Goal: Task Accomplishment & Management: Use online tool/utility

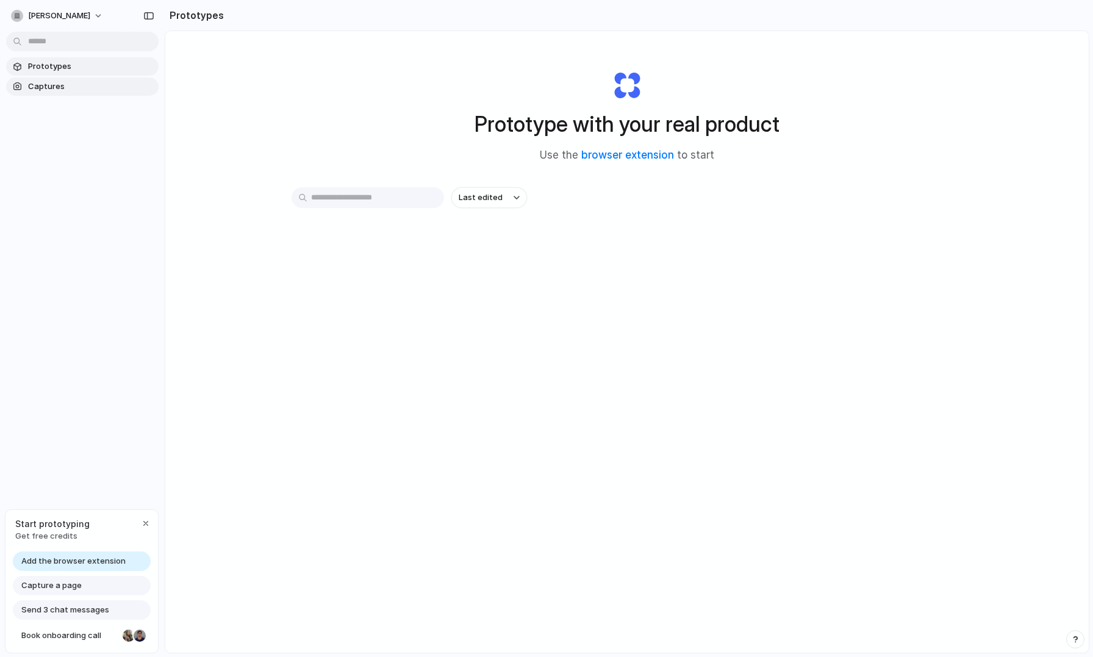
click at [96, 87] on span "Captures" at bounding box center [91, 86] width 126 height 12
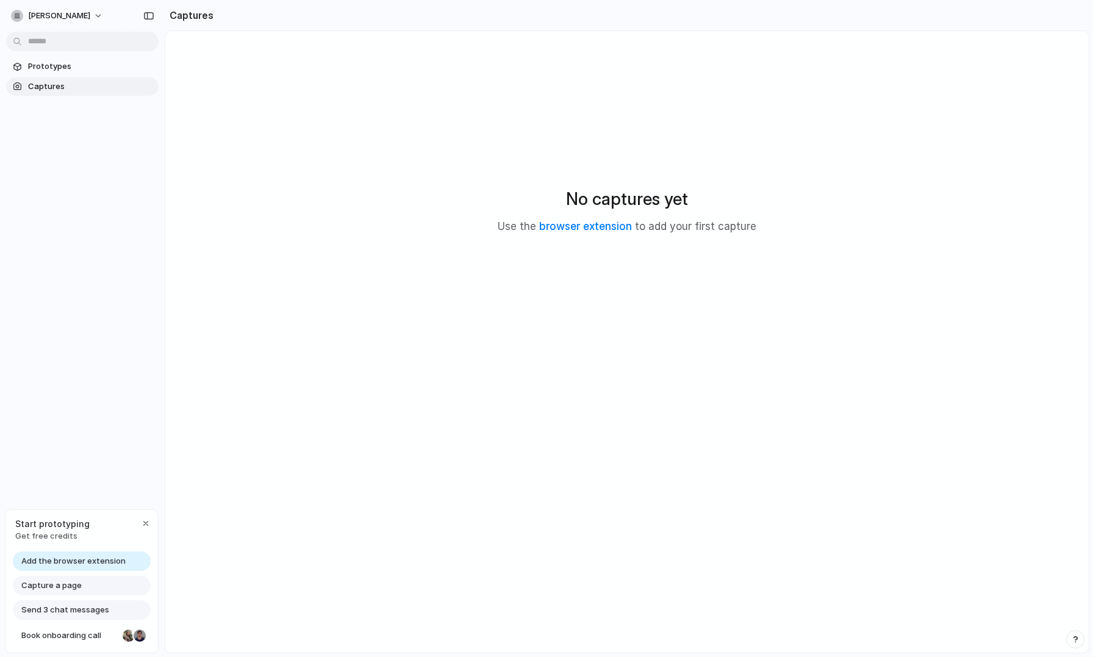
click at [81, 609] on span "Send 3 chat messages" at bounding box center [65, 610] width 88 height 12
click at [79, 63] on span "Prototypes" at bounding box center [91, 66] width 126 height 12
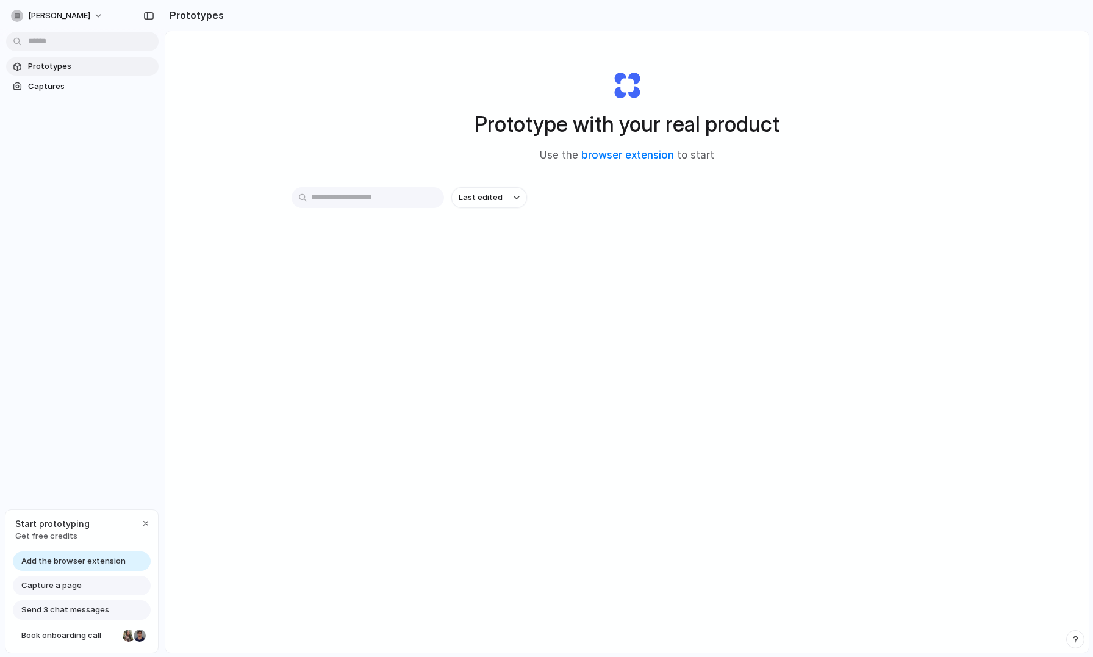
click at [345, 201] on input "text" at bounding box center [368, 197] width 152 height 21
click at [79, 14] on button "[PERSON_NAME]" at bounding box center [57, 16] width 103 height 20
click at [79, 46] on li "Settings" at bounding box center [59, 44] width 101 height 20
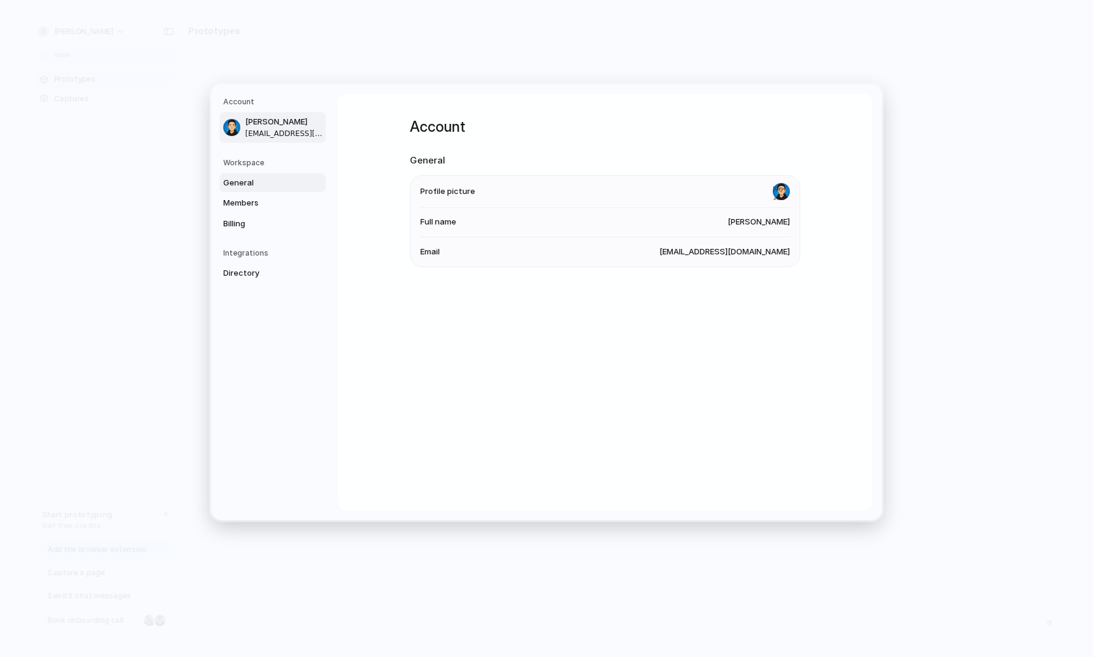
click at [257, 182] on span "General" at bounding box center [262, 182] width 78 height 12
click at [261, 224] on span "Billing" at bounding box center [262, 223] width 78 height 12
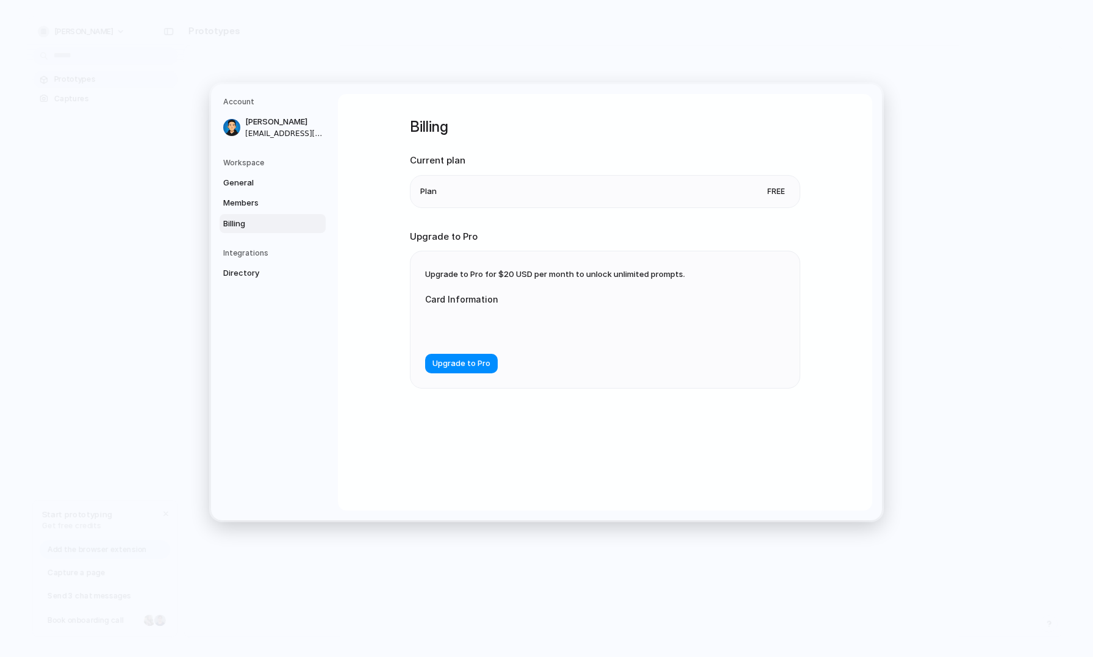
click at [394, 473] on div "Billing Current plan Plan Free Upgrade to Pro Upgrade to Pro for $20 USD per mo…" at bounding box center [605, 302] width 534 height 417
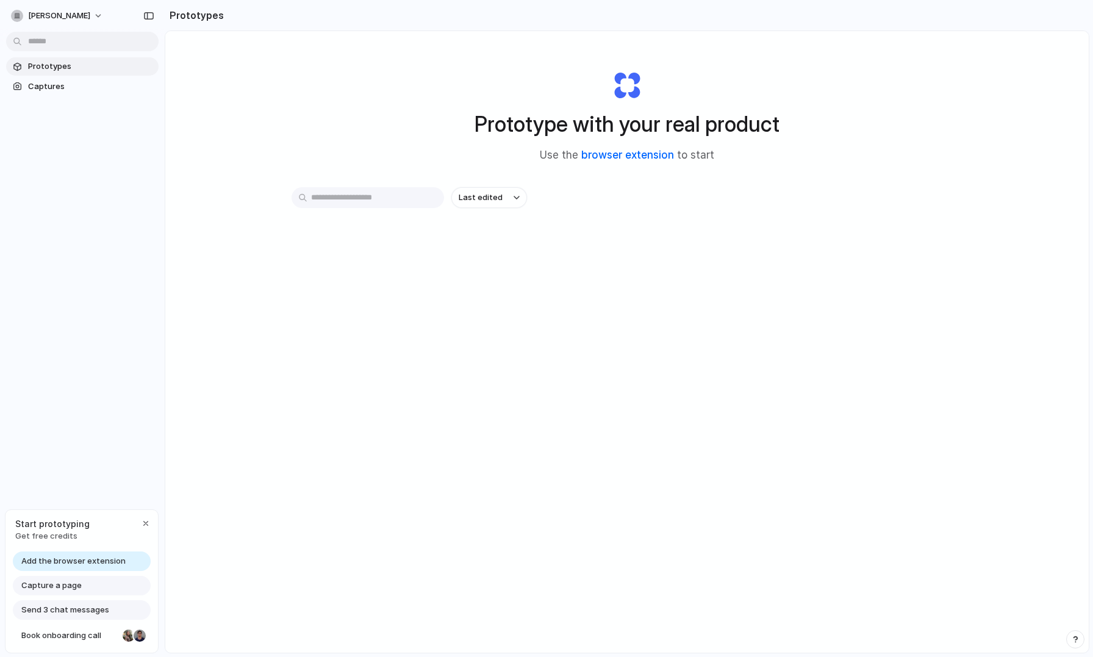
click at [622, 154] on link "browser extension" at bounding box center [627, 155] width 93 height 12
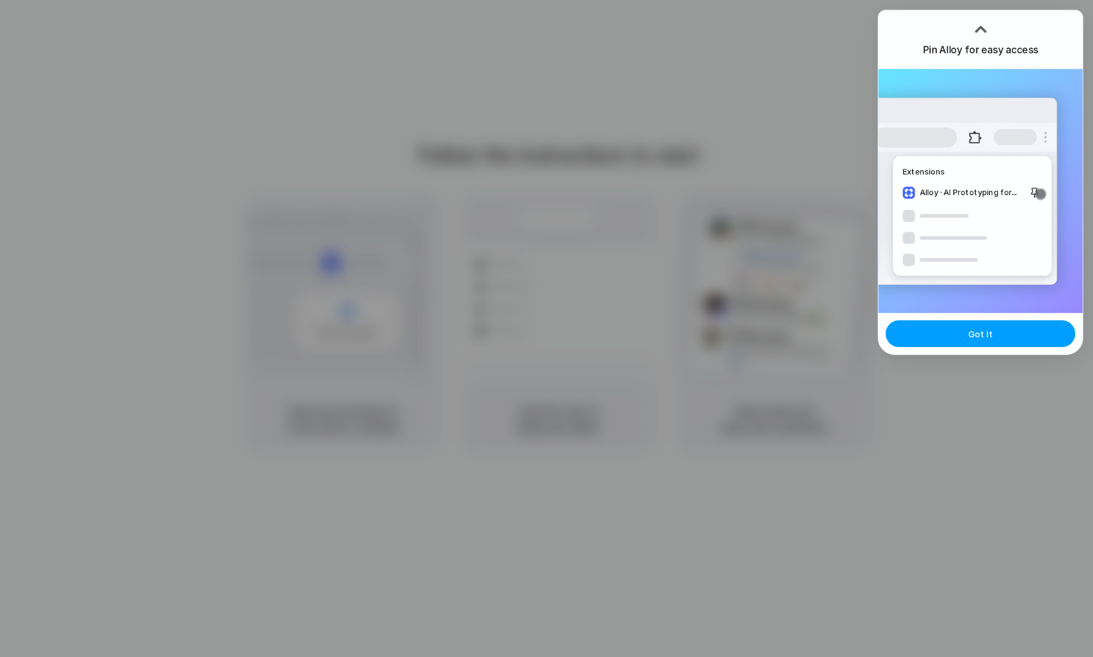
click at [1015, 336] on button "Got it" at bounding box center [980, 333] width 190 height 27
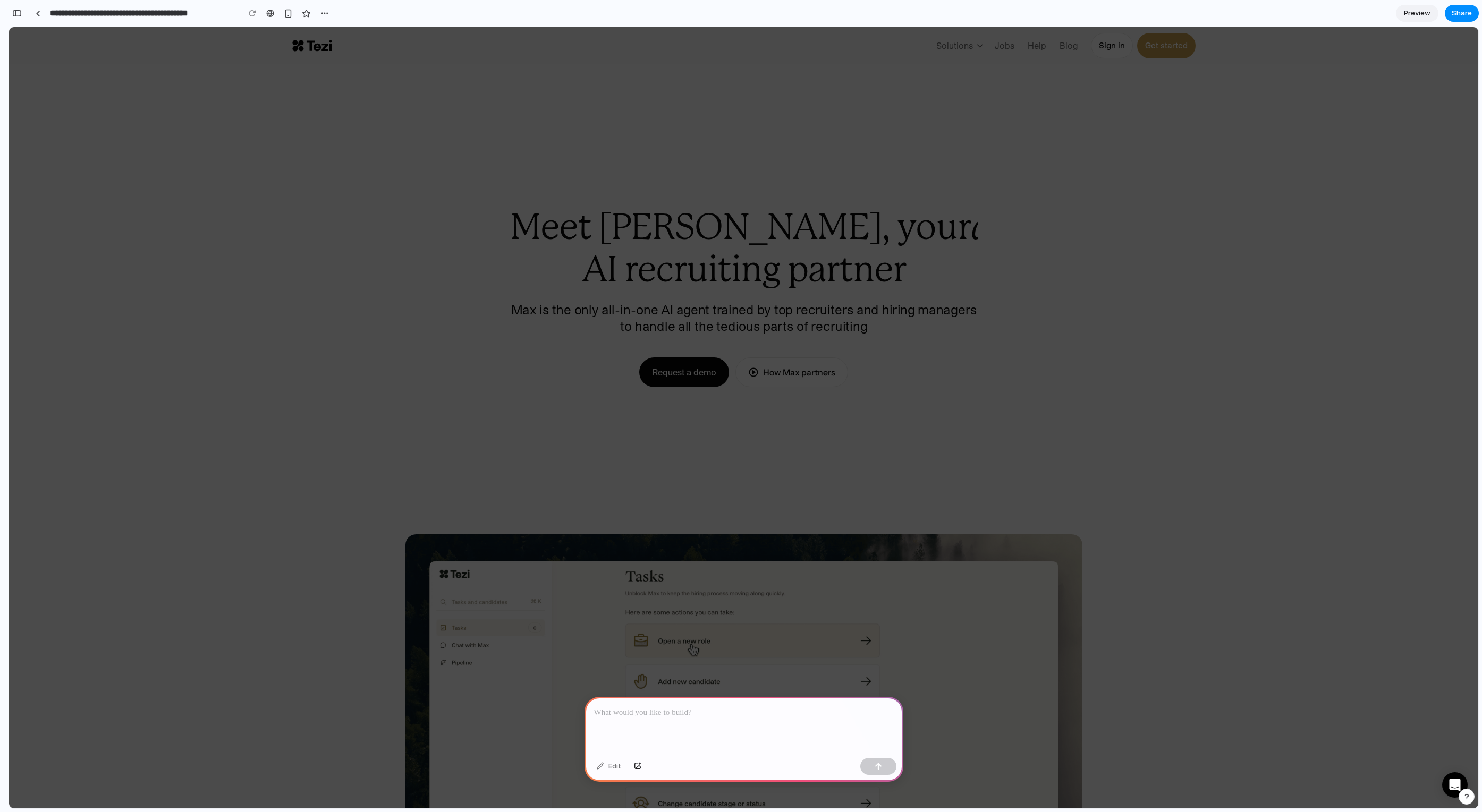
click at [713, 715] on p at bounding box center [744, 713] width 300 height 13
click at [653, 715] on p "*****" at bounding box center [744, 713] width 300 height 13
click at [811, 714] on p "**********" at bounding box center [744, 713] width 300 height 13
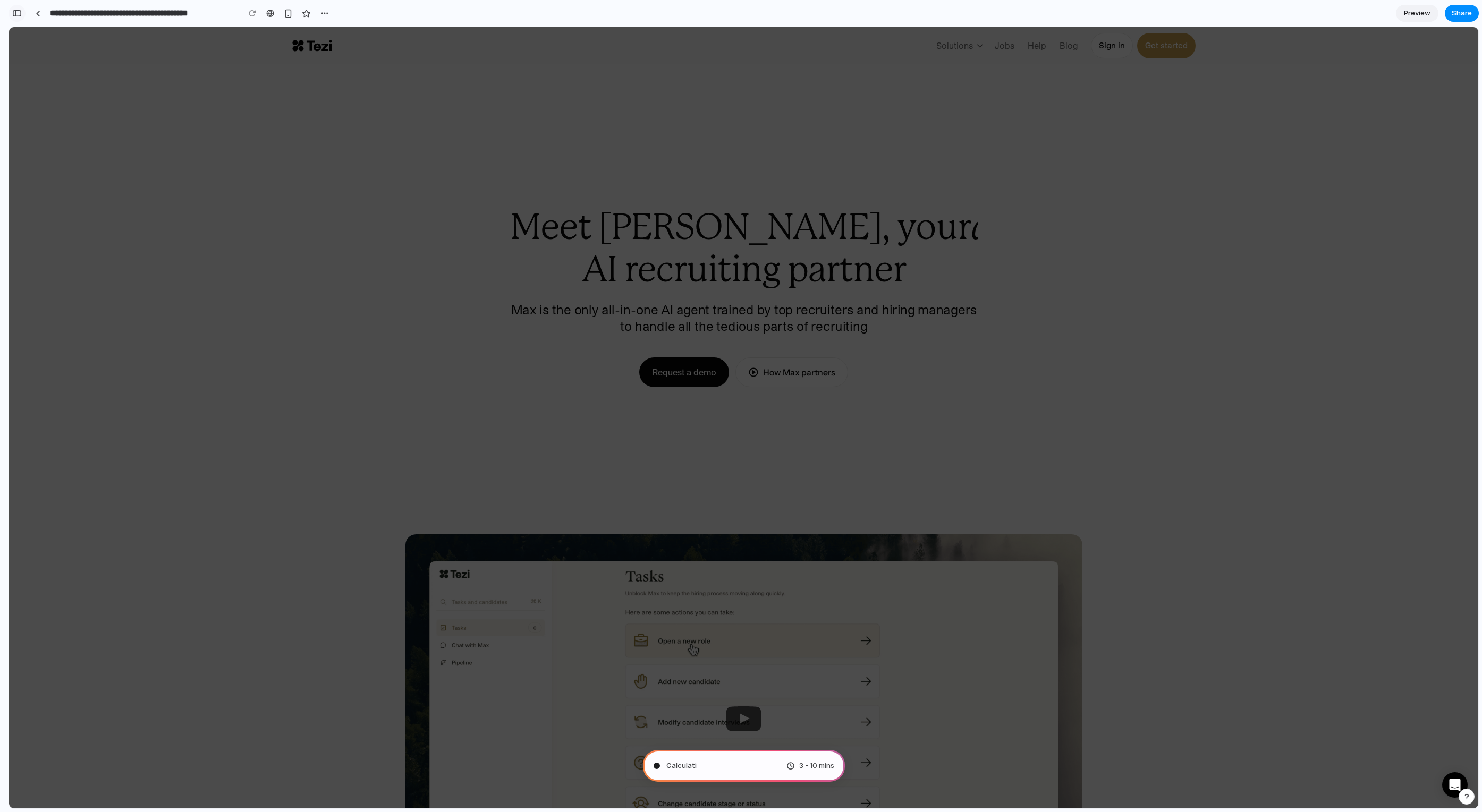
click at [14, 12] on div "button" at bounding box center [17, 13] width 10 height 8
type input "**********"
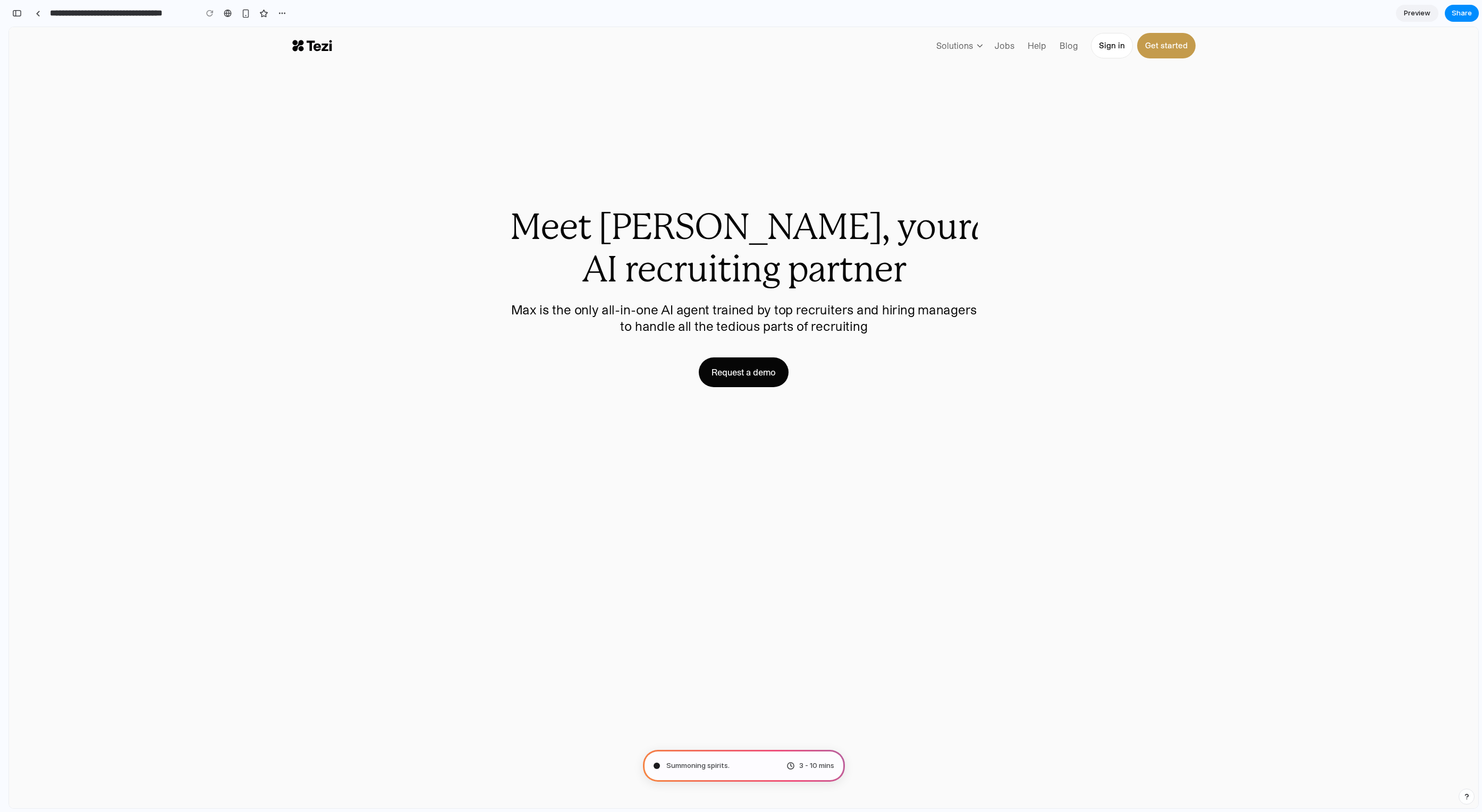
scroll to position [20, 0]
click at [19, 14] on div "button" at bounding box center [17, 13] width 10 height 8
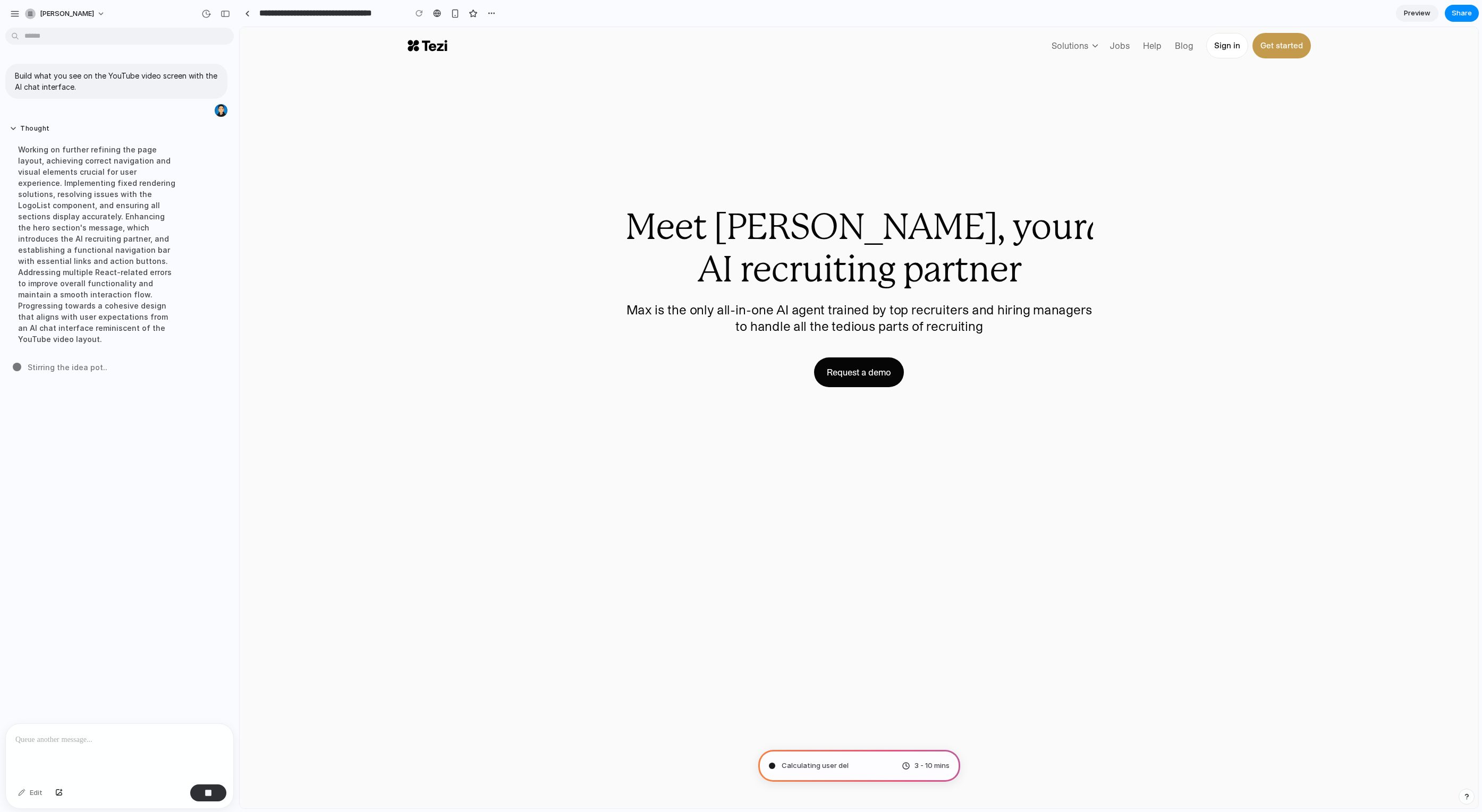
scroll to position [0, 0]
click at [30, 126] on button "Thought" at bounding box center [98, 129] width 178 height 9
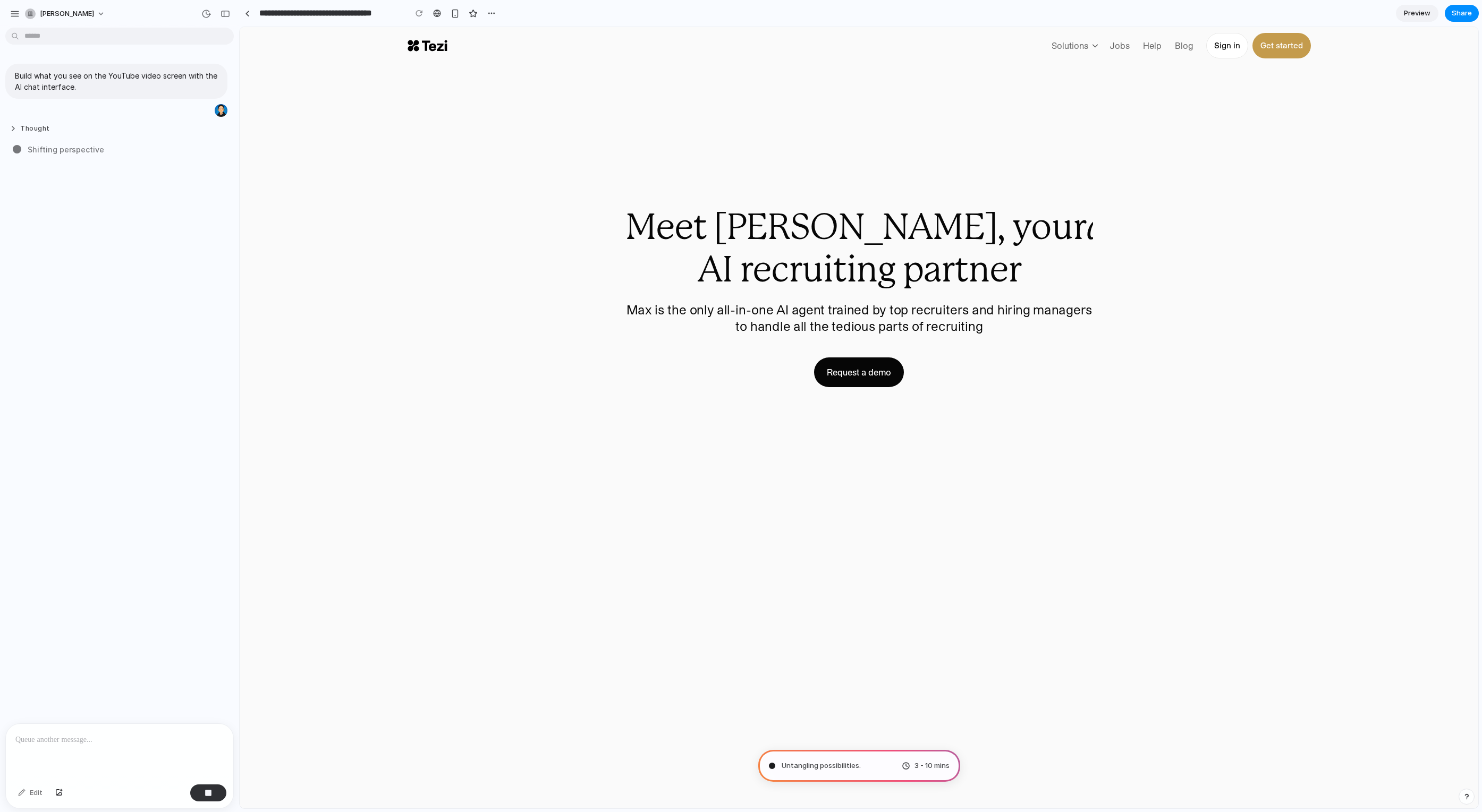
click at [30, 126] on button "Thought" at bounding box center [98, 129] width 178 height 9
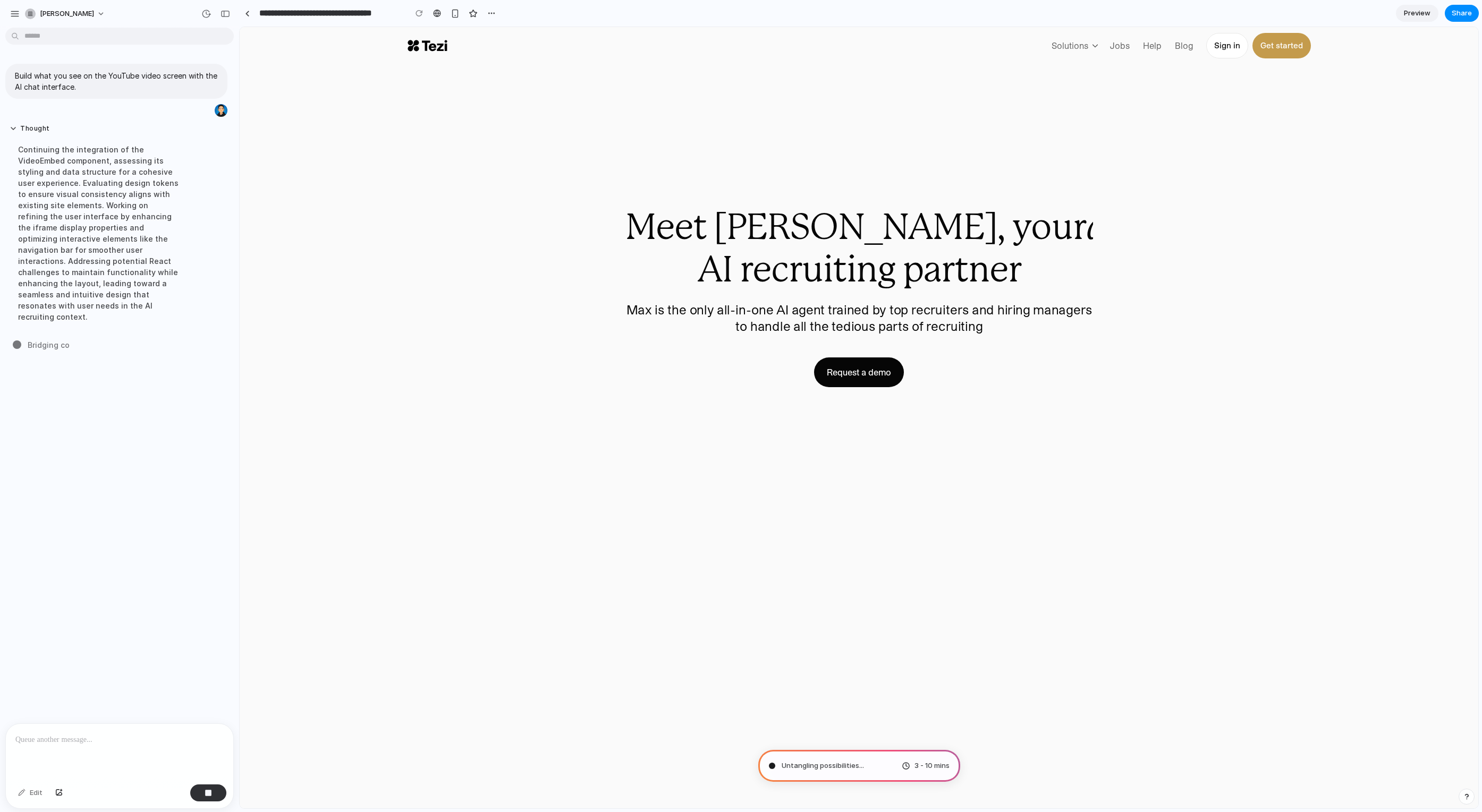
click at [899, 559] on div "Solutions Jobs Help Blog Sign in Get started Meet Max, your autonomous AI recru…" at bounding box center [859, 417] width 1239 height 782
click at [458, 15] on div "button" at bounding box center [455, 13] width 9 height 9
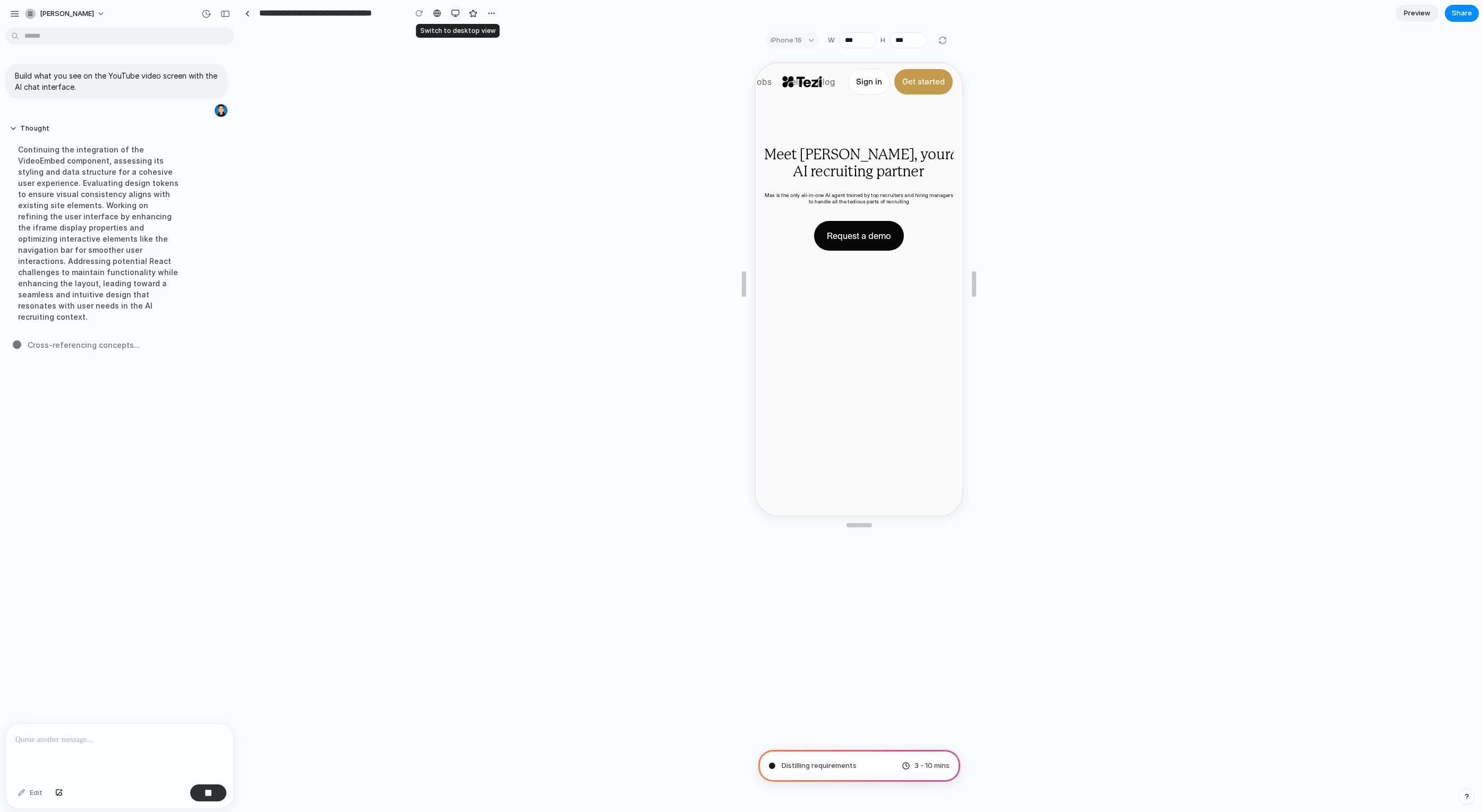
click at [458, 14] on div "button" at bounding box center [456, 13] width 9 height 9
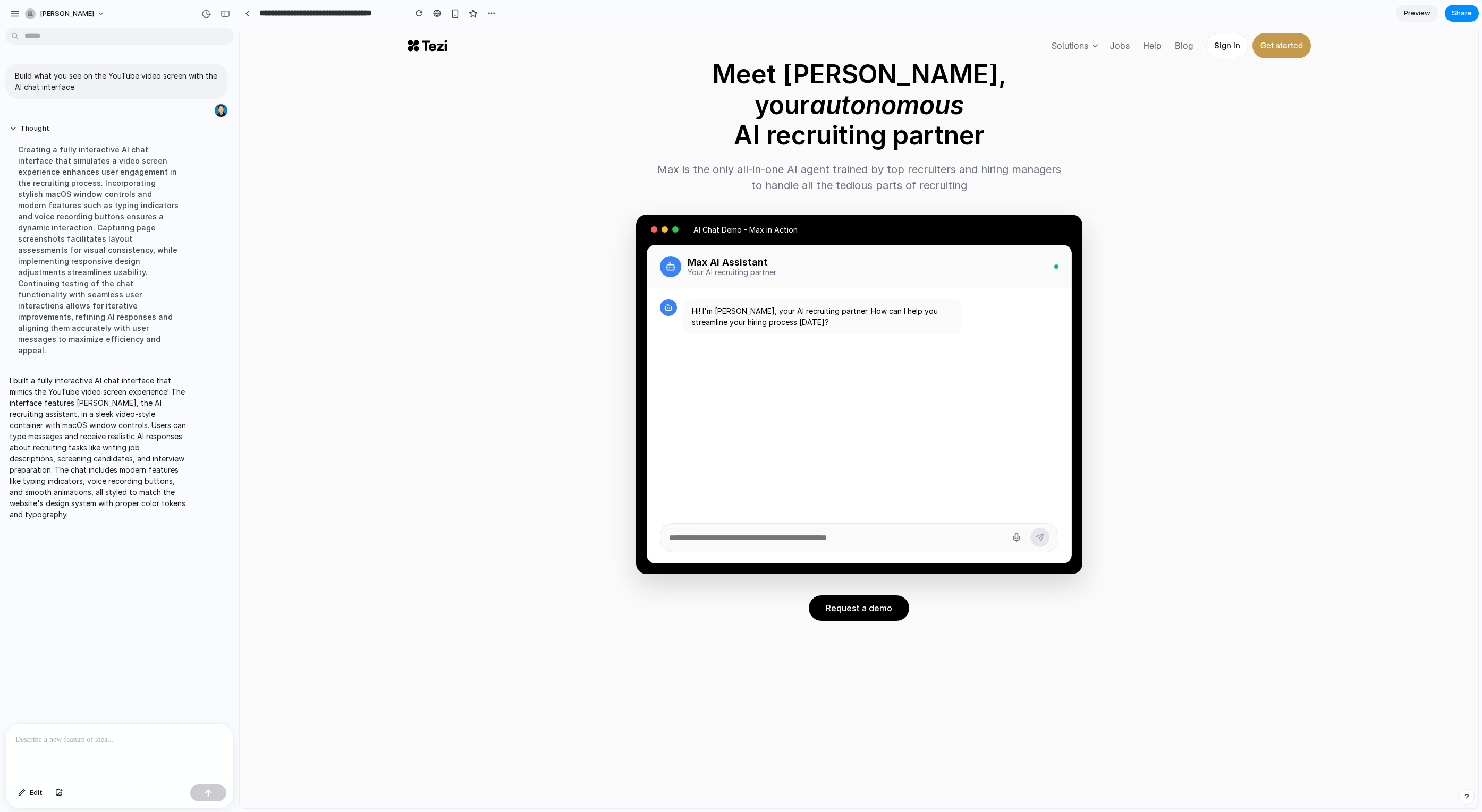
click at [149, 607] on div "Build what you see on the YouTube video screen with the AI chat interface. Thou…" at bounding box center [116, 378] width 233 height 692
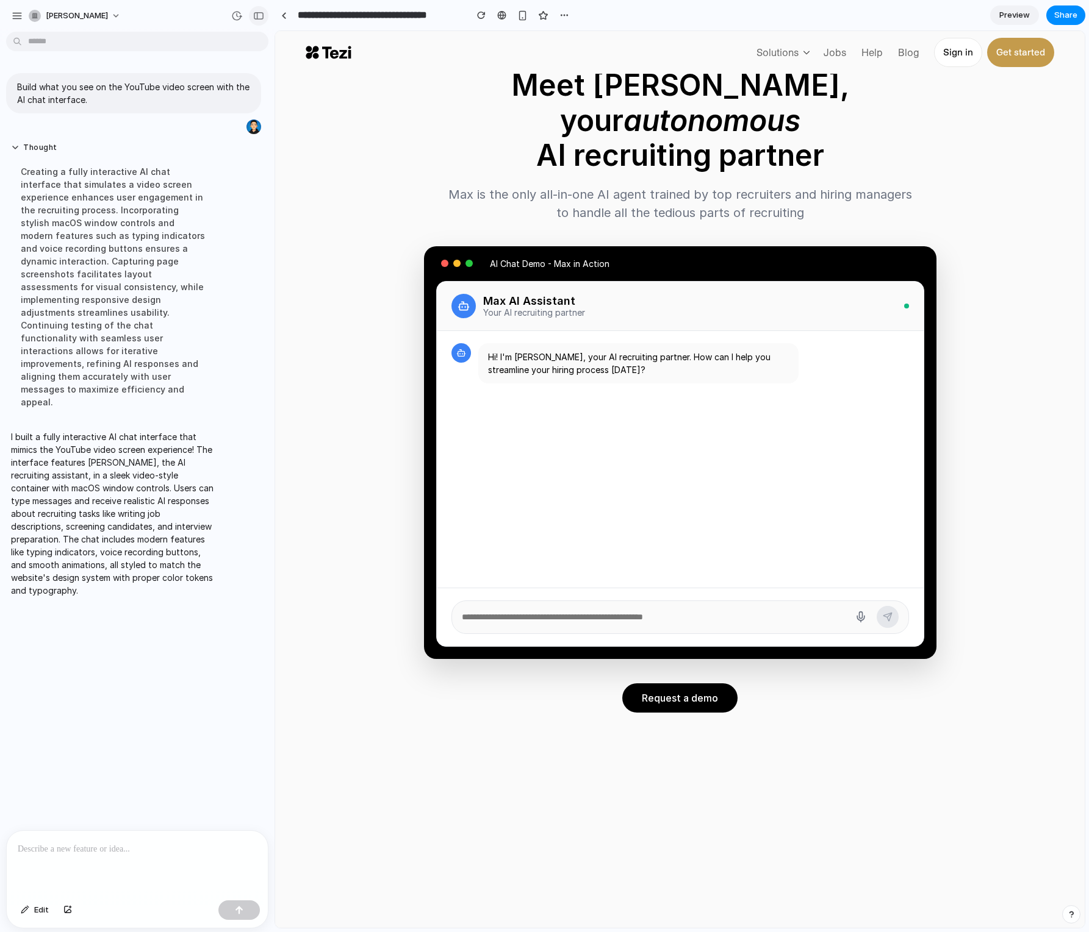
click at [260, 16] on div "button" at bounding box center [258, 16] width 11 height 9
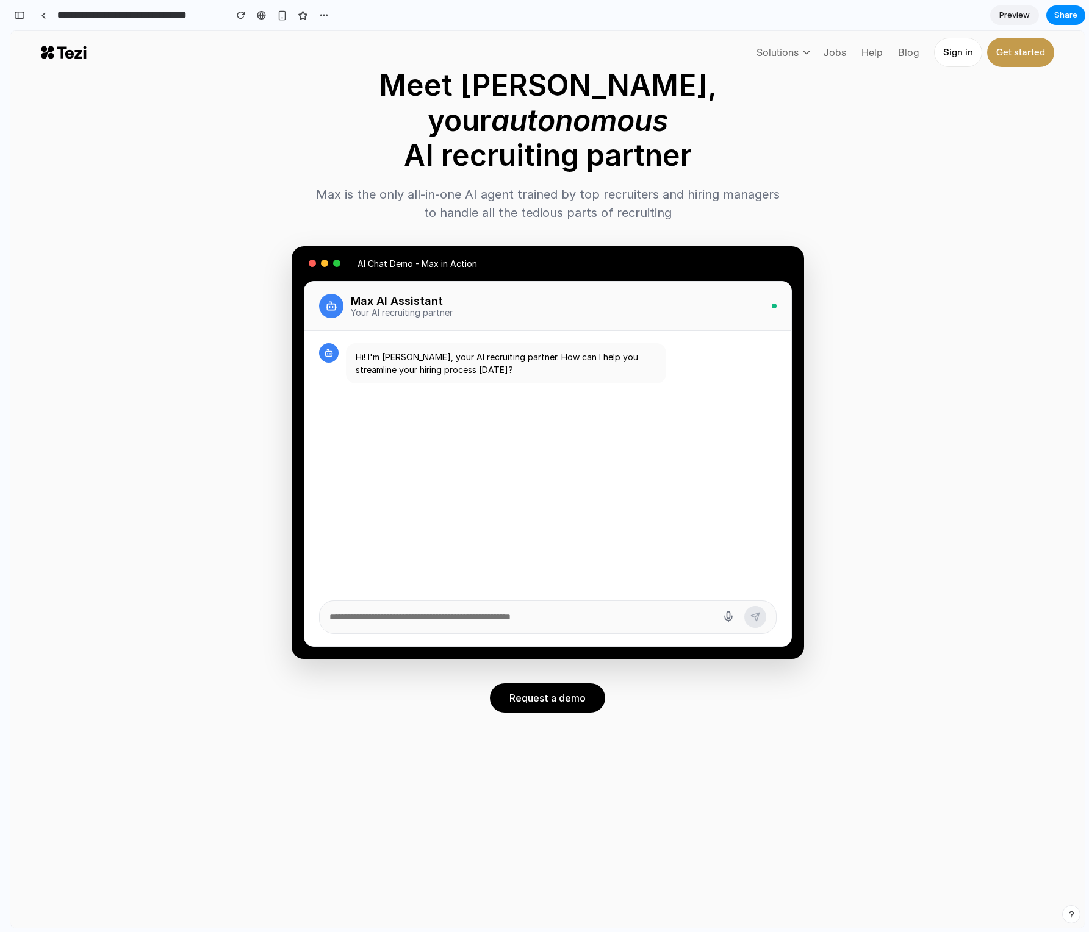
click at [756, 282] on div "Max AI Assistant Your AI recruiting partner" at bounding box center [547, 306] width 487 height 49
click at [474, 343] on div "Hi! I'm Max, your AI recruiting partner. How can I help you streamline your hir…" at bounding box center [506, 363] width 320 height 40
click at [407, 606] on textarea at bounding box center [520, 617] width 383 height 23
type textarea "**********"
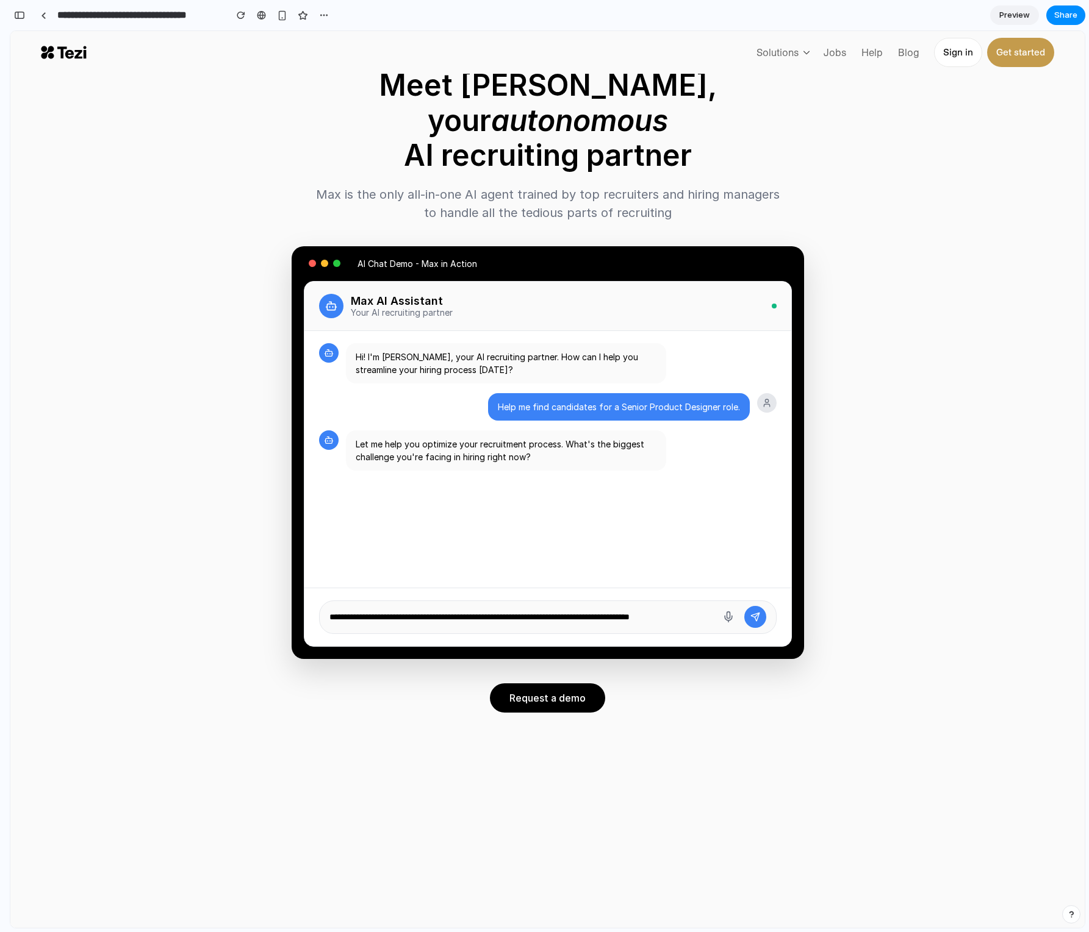
scroll to position [7, 0]
type textarea "**********"
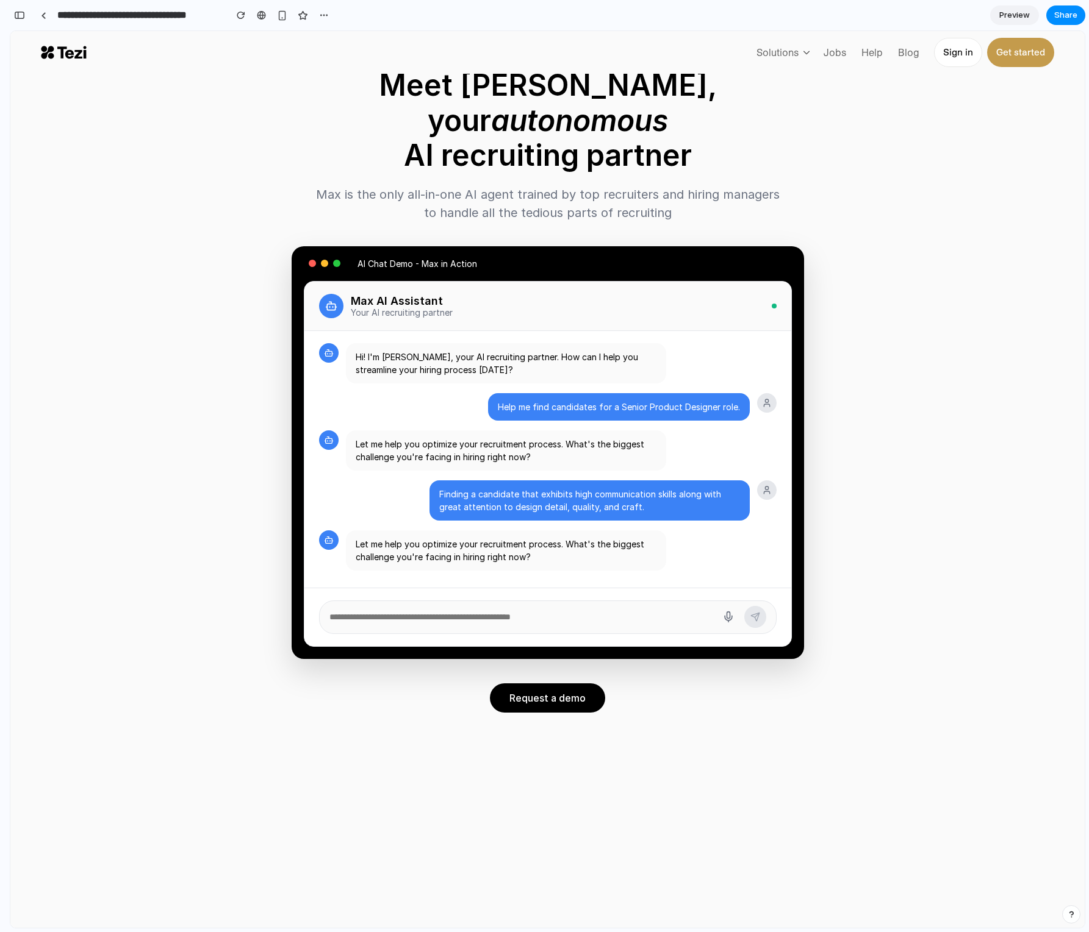
scroll to position [5, 0]
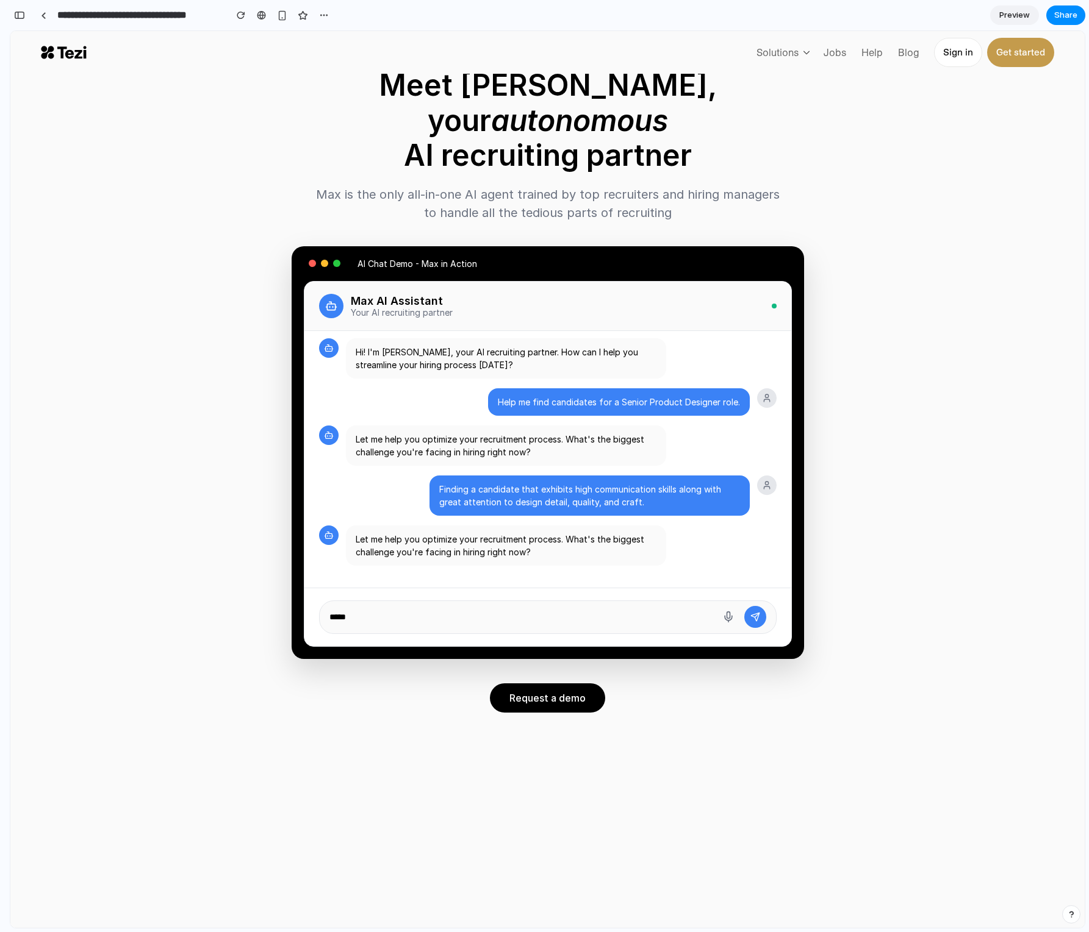
type textarea "******"
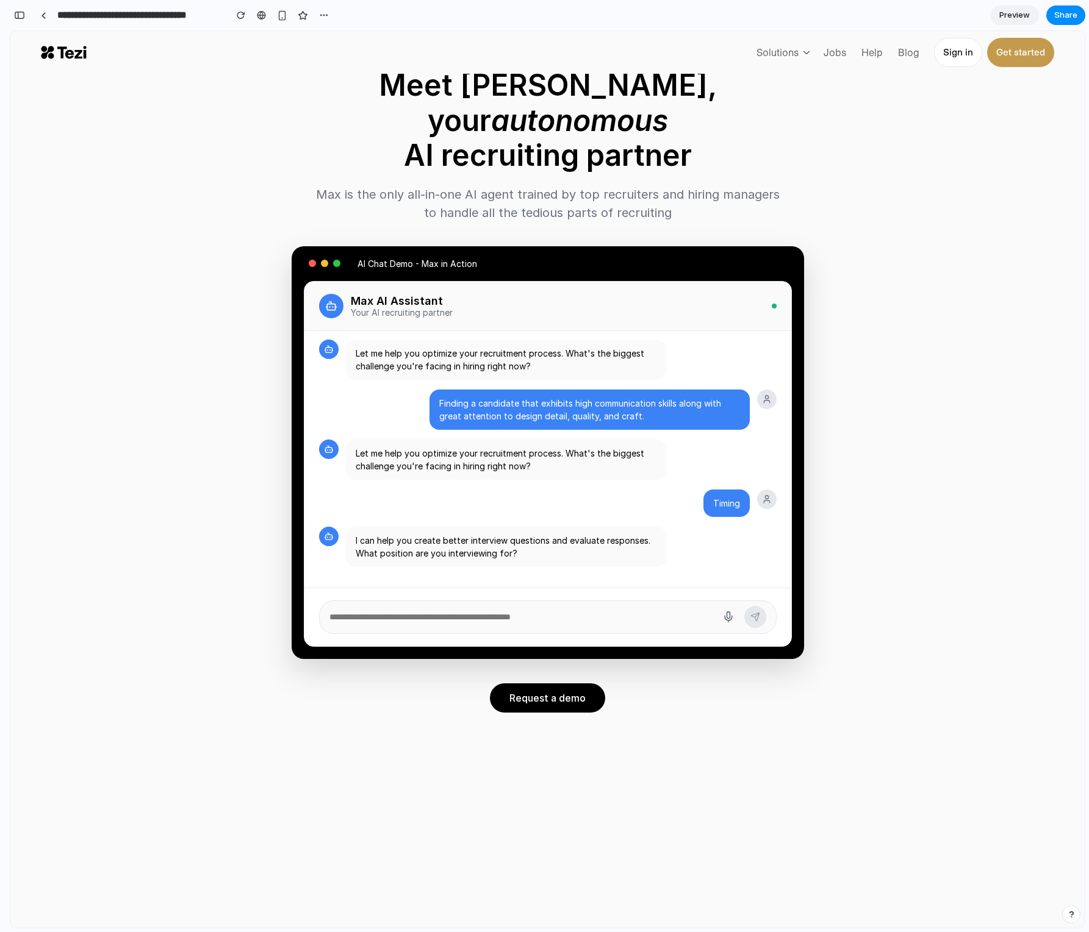
scroll to position [92, 0]
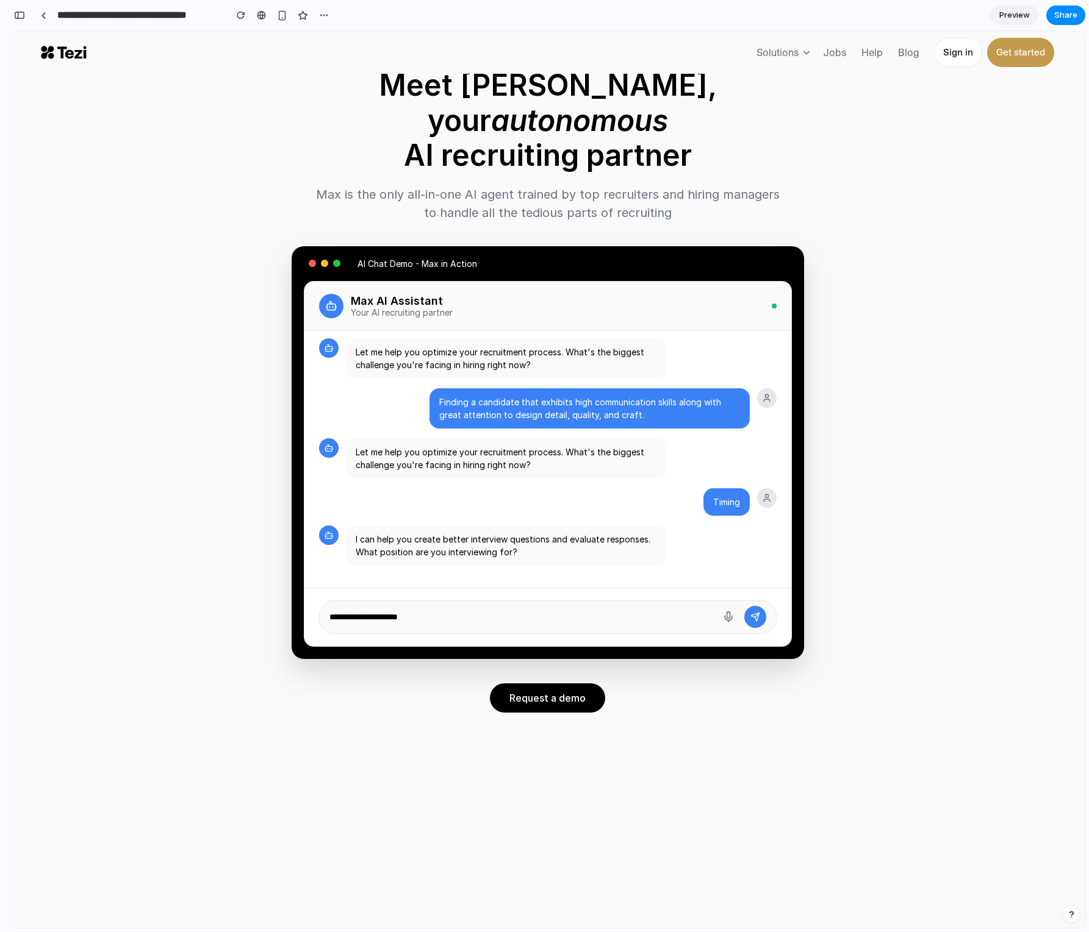
type textarea "**********"
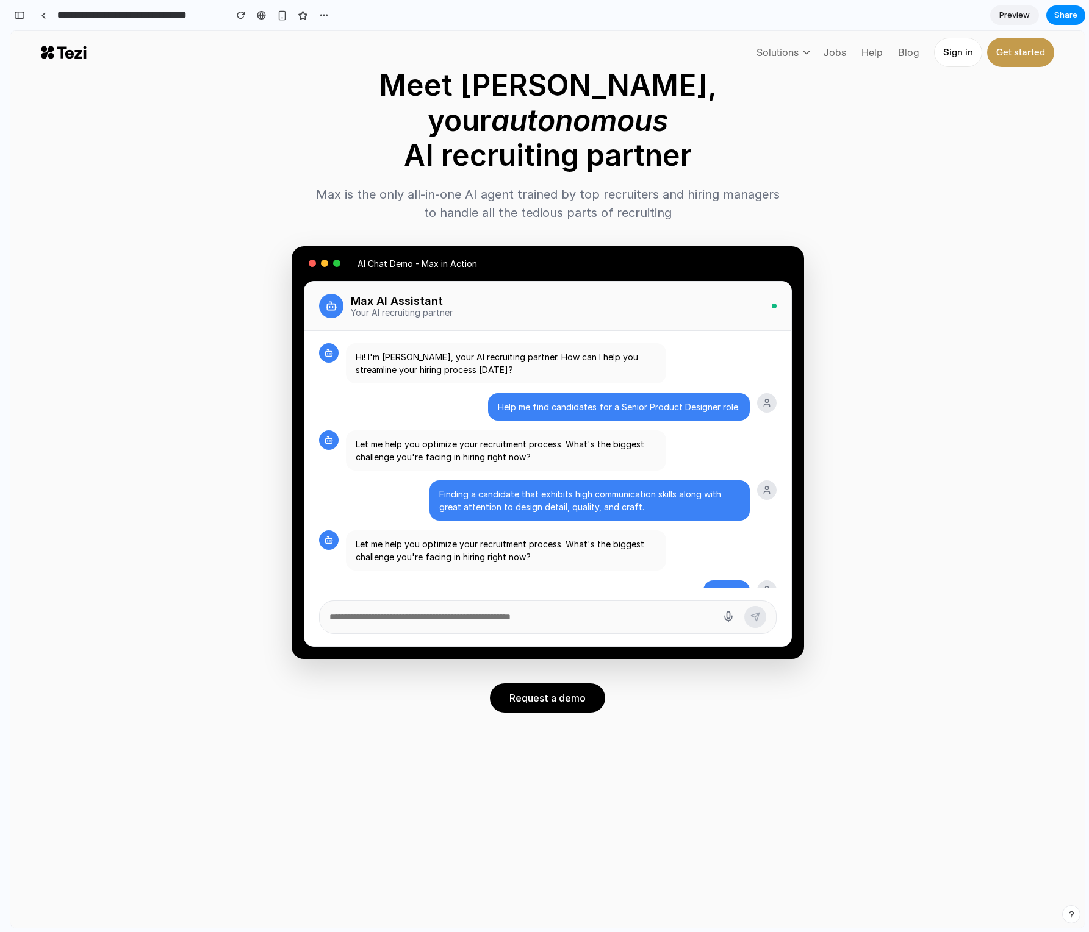
scroll to position [179, 0]
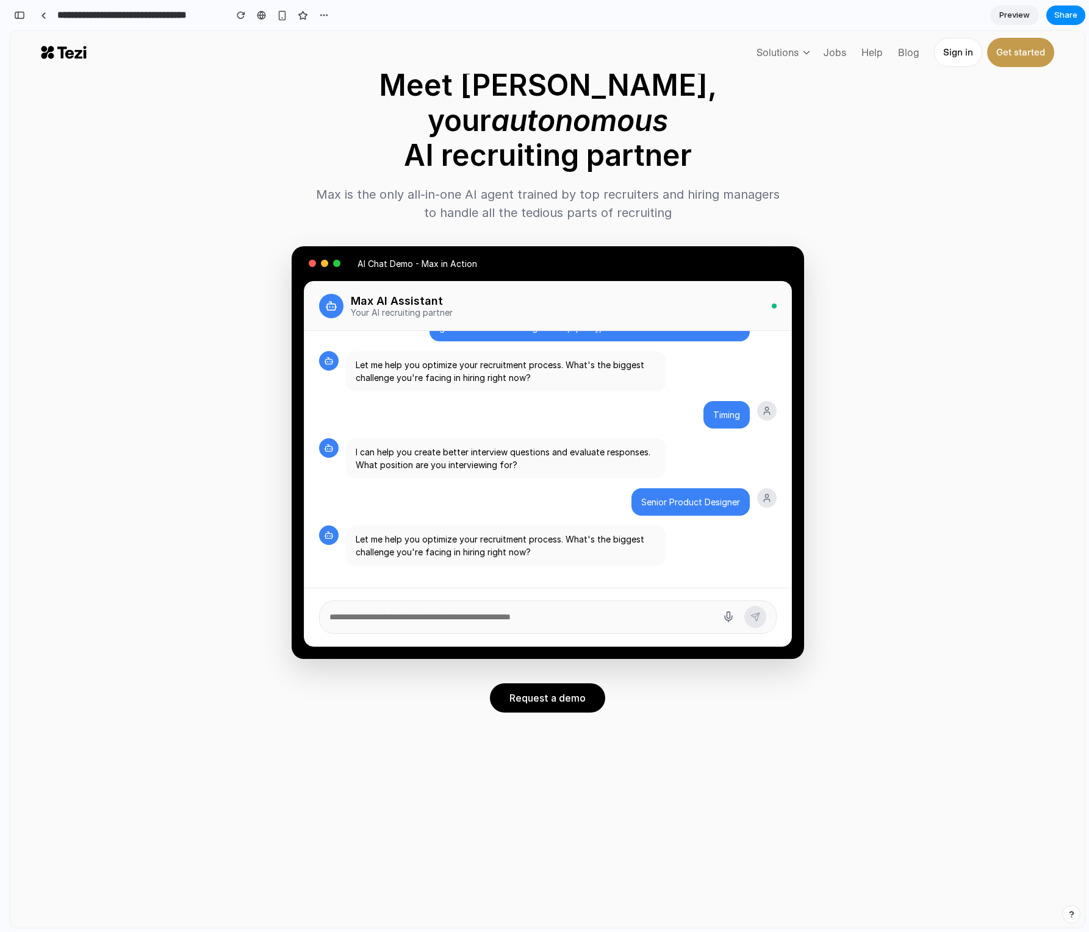
click at [385, 307] on p "Your AI recruiting partner" at bounding box center [402, 312] width 102 height 10
click at [809, 55] on icon at bounding box center [806, 52] width 9 height 9
click at [798, 52] on p "Solutions" at bounding box center [777, 53] width 42 height 16
click at [848, 52] on link "Jobs" at bounding box center [834, 52] width 32 height 18
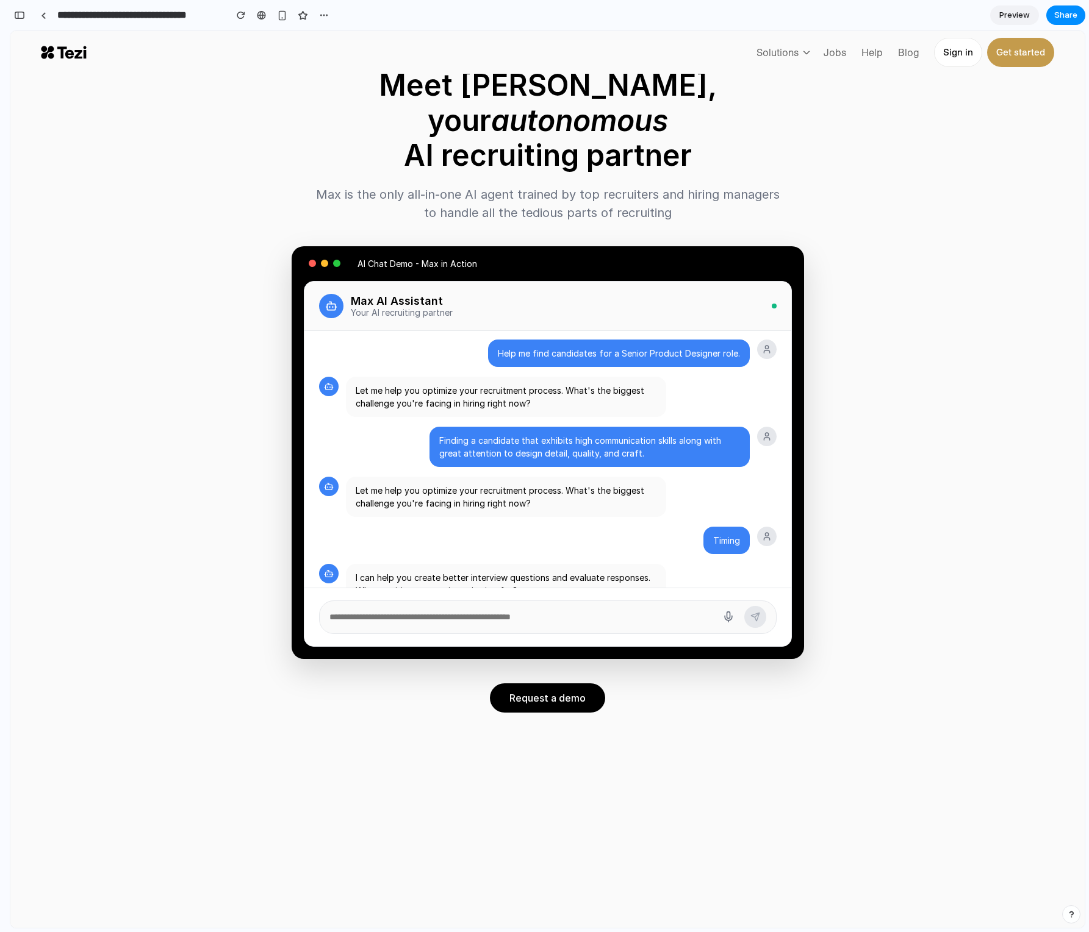
click at [337, 260] on div at bounding box center [336, 263] width 7 height 7
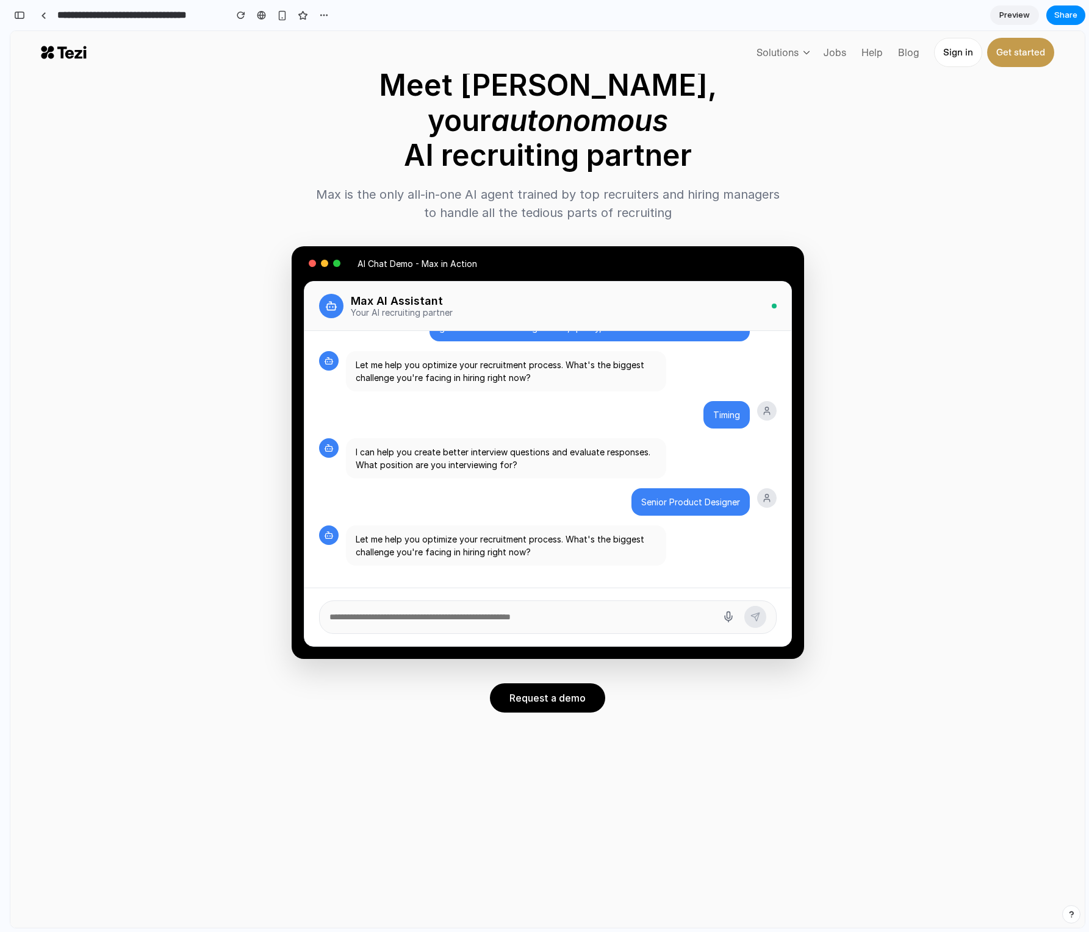
scroll to position [0, 0]
